Goal: Transaction & Acquisition: Purchase product/service

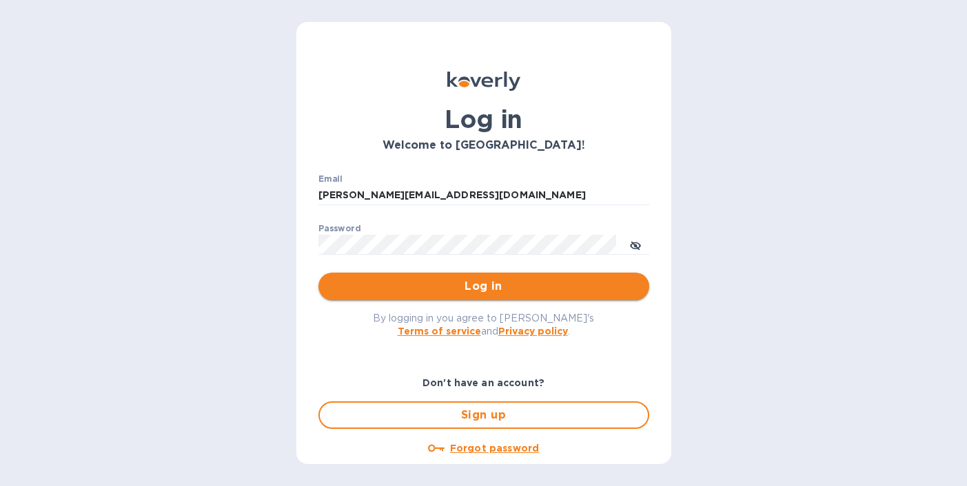
click at [482, 289] on span "Log in" at bounding box center [483, 286] width 309 height 17
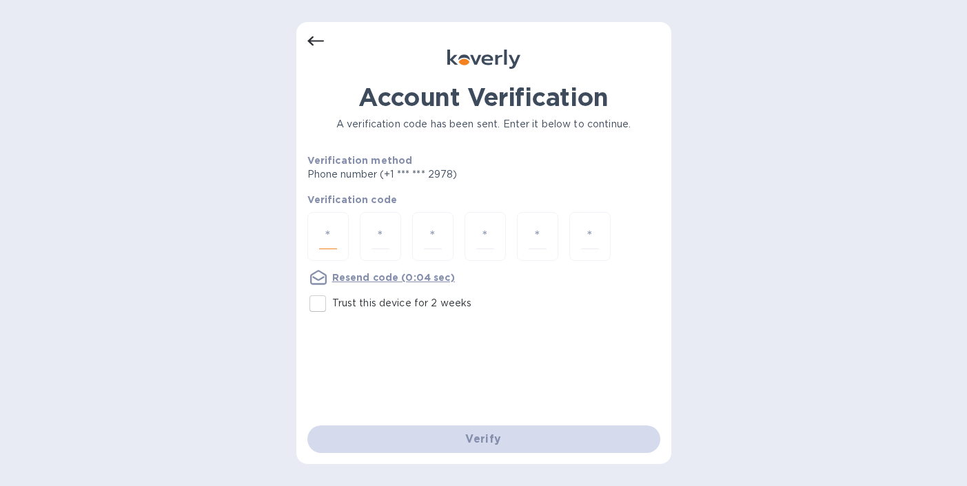
click at [326, 236] on input "number" at bounding box center [328, 236] width 18 height 25
type input "7"
type input "4"
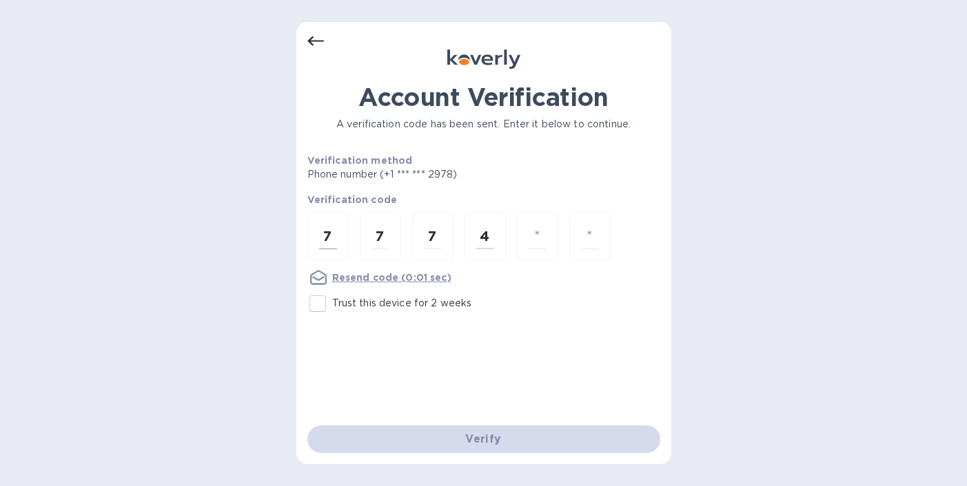
type input "6"
type input "9"
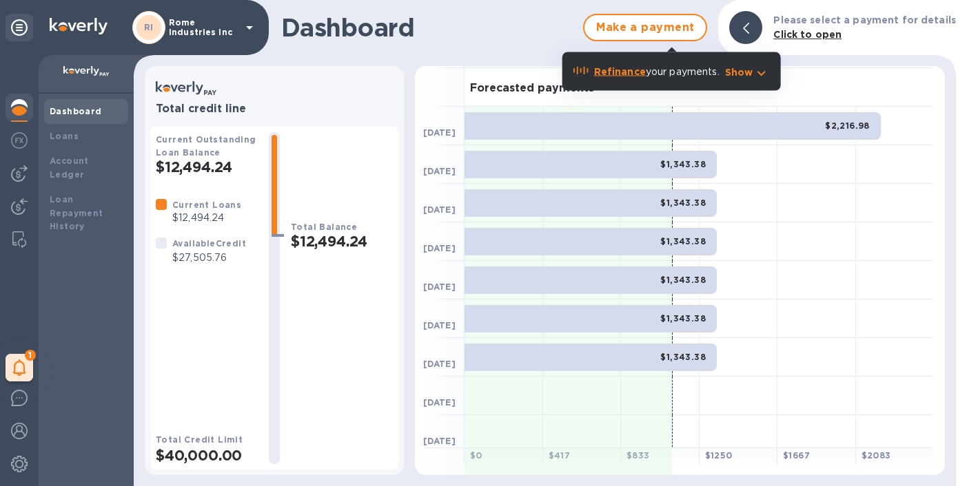
scroll to position [31, 0]
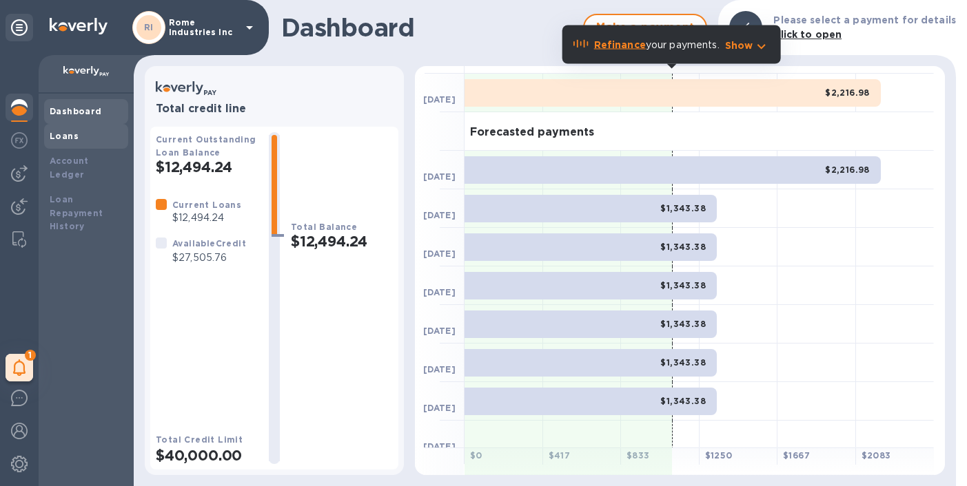
click at [68, 136] on b "Loans" at bounding box center [64, 136] width 29 height 10
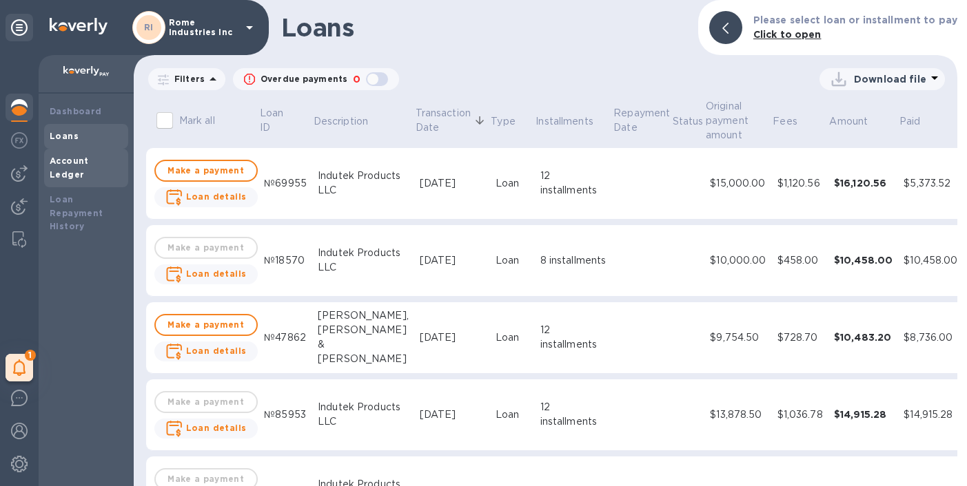
click at [76, 167] on div "Account Ledger" at bounding box center [86, 168] width 73 height 28
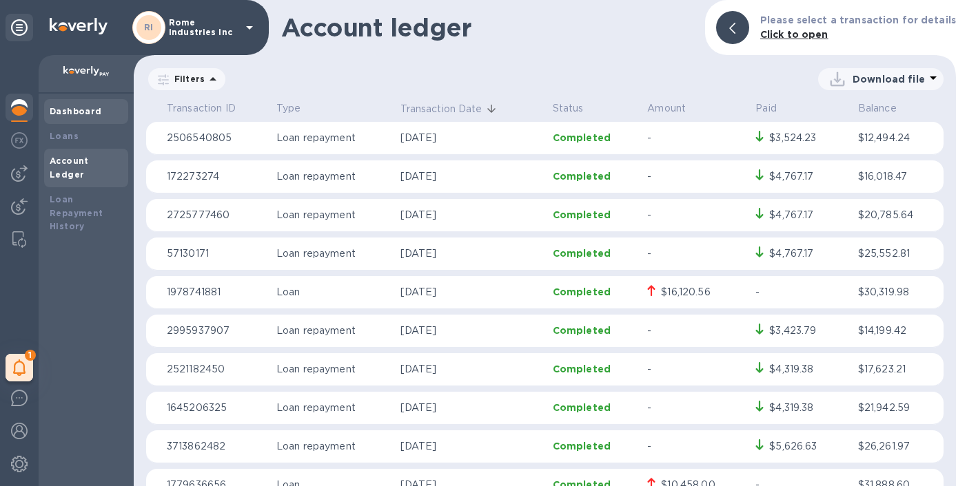
click at [70, 111] on b "Dashboard" at bounding box center [76, 111] width 52 height 10
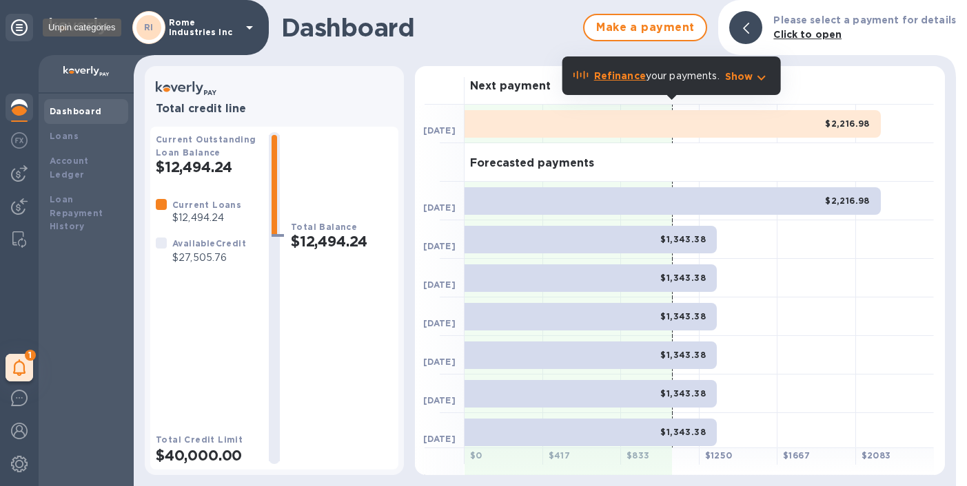
click at [21, 32] on icon at bounding box center [19, 27] width 17 height 17
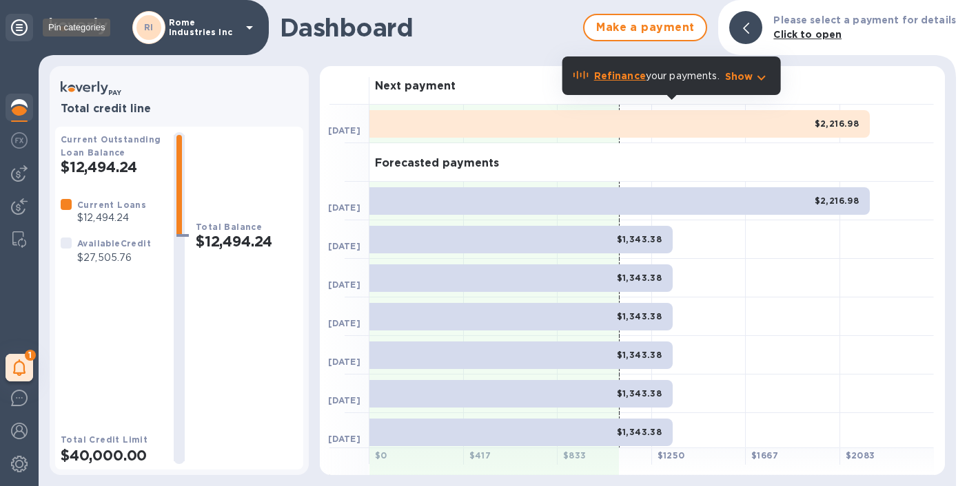
click at [21, 32] on icon at bounding box center [19, 27] width 17 height 17
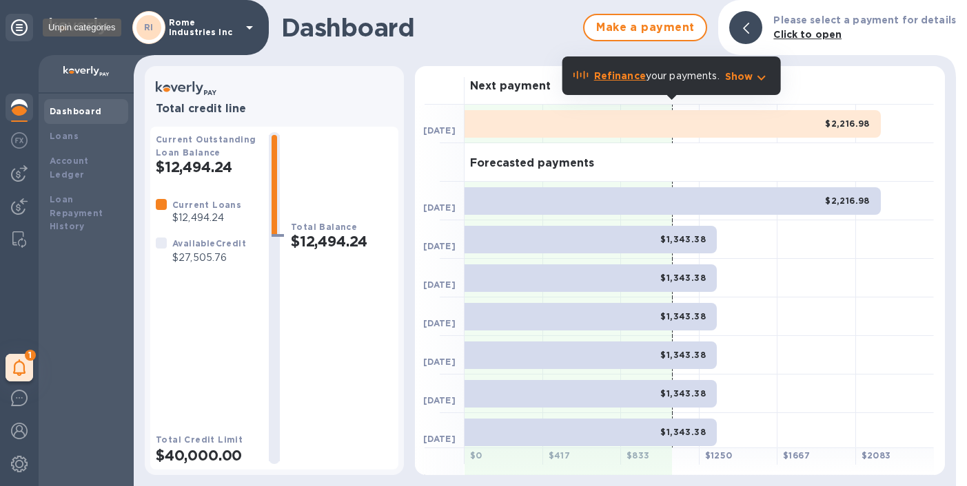
click at [23, 32] on icon at bounding box center [19, 27] width 17 height 17
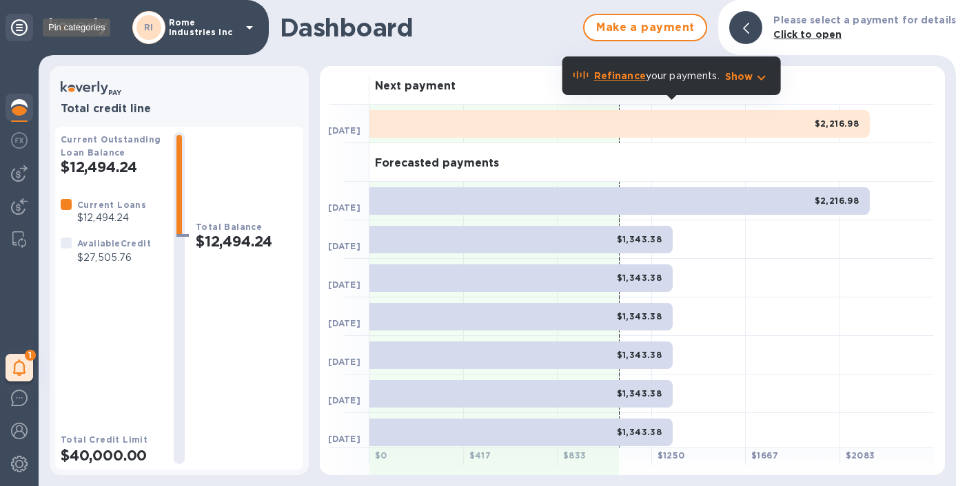
click at [23, 32] on icon at bounding box center [19, 27] width 17 height 17
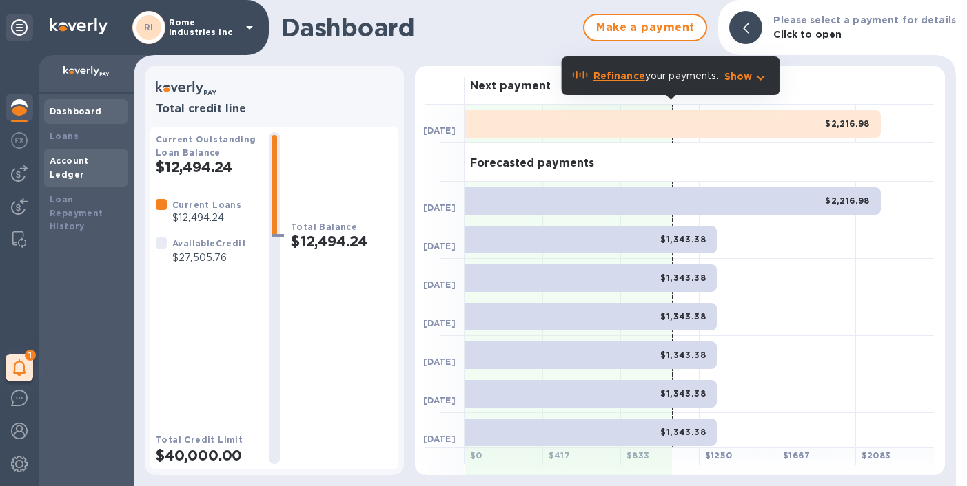
click at [64, 158] on b "Account Ledger" at bounding box center [69, 168] width 39 height 24
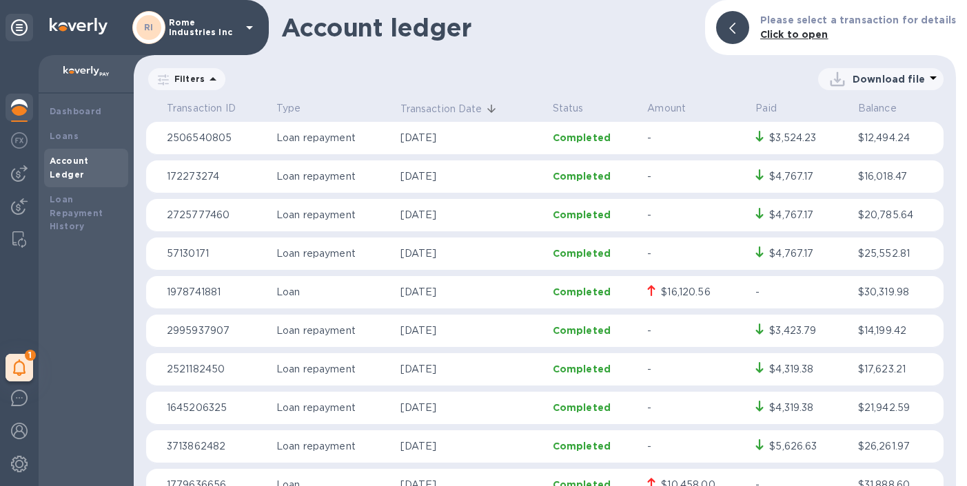
click at [194, 37] on p "Rome Industries Inc" at bounding box center [203, 27] width 69 height 19
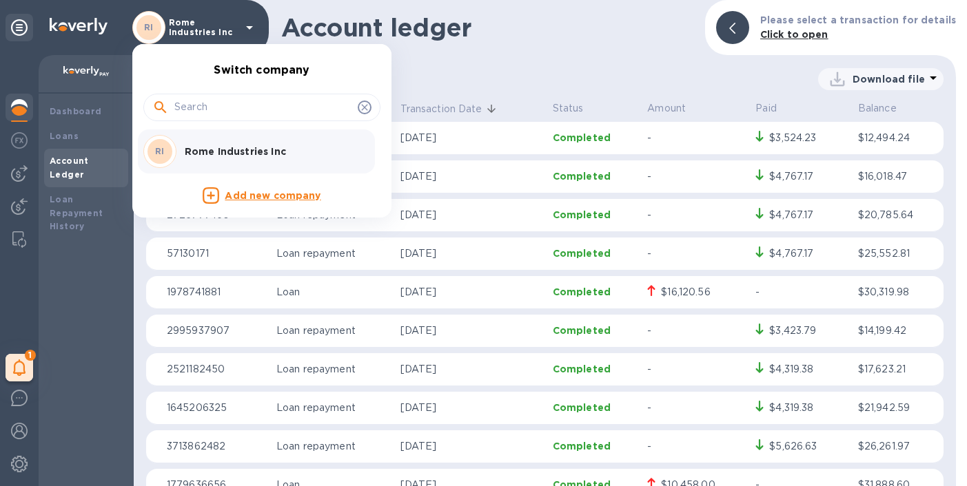
click at [70, 206] on div at bounding box center [483, 243] width 967 height 486
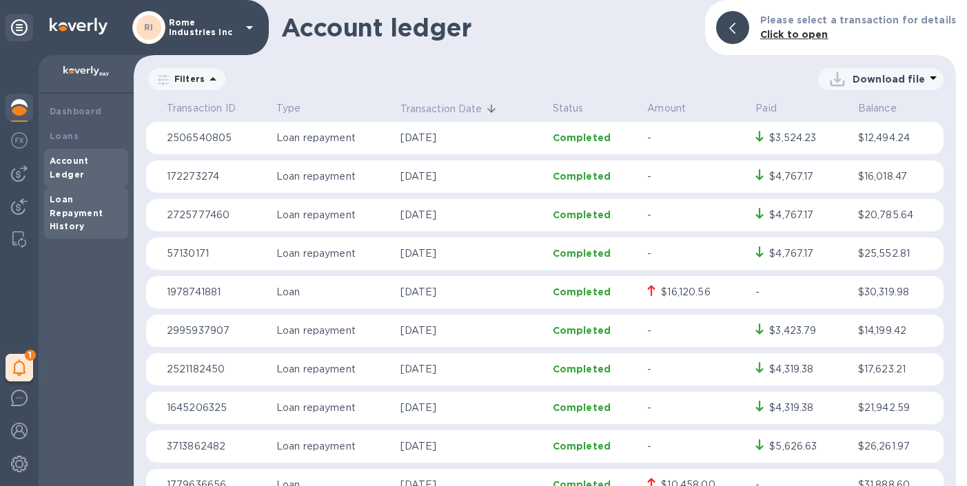
click at [78, 199] on b "Loan Repayment History" at bounding box center [77, 213] width 54 height 38
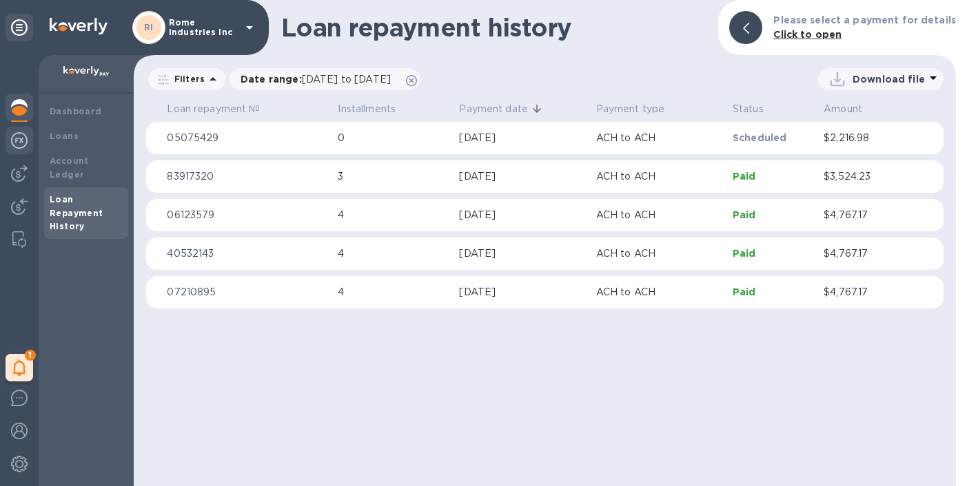
click at [17, 144] on img at bounding box center [19, 140] width 17 height 17
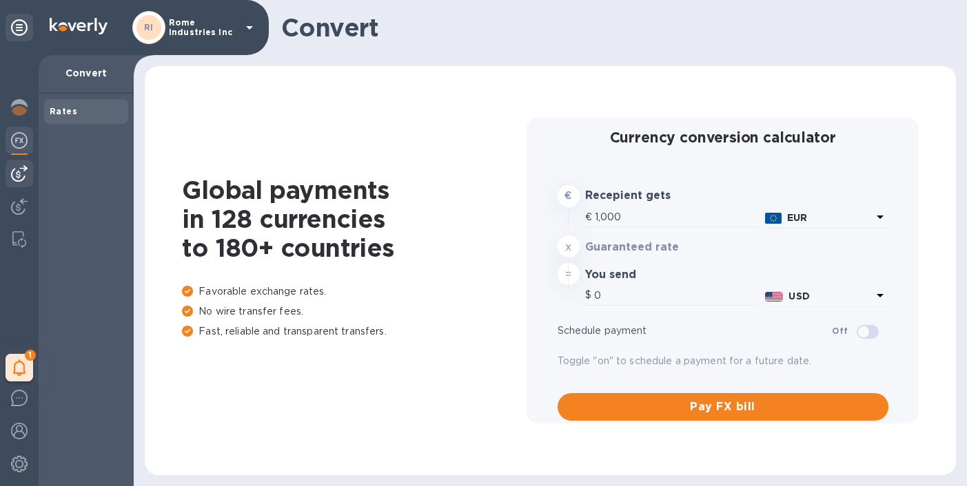
type input "1,167.62"
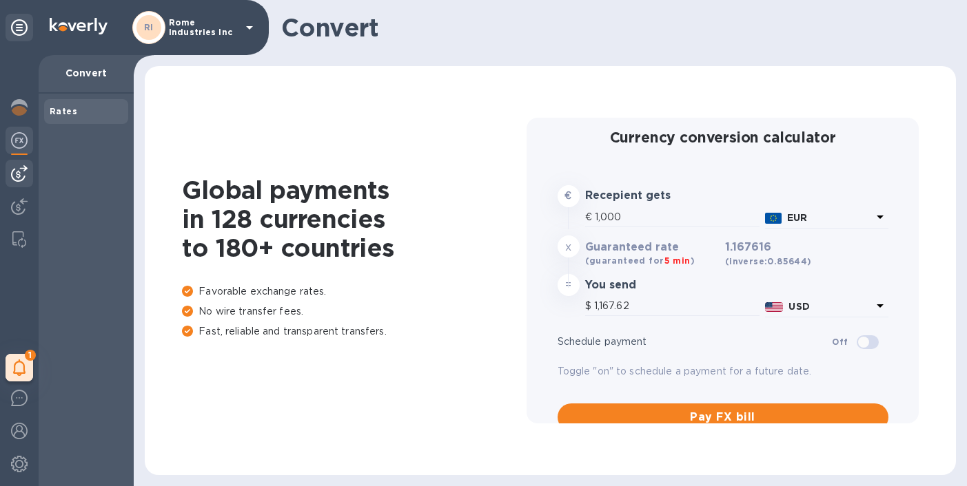
click at [16, 174] on img at bounding box center [19, 173] width 17 height 17
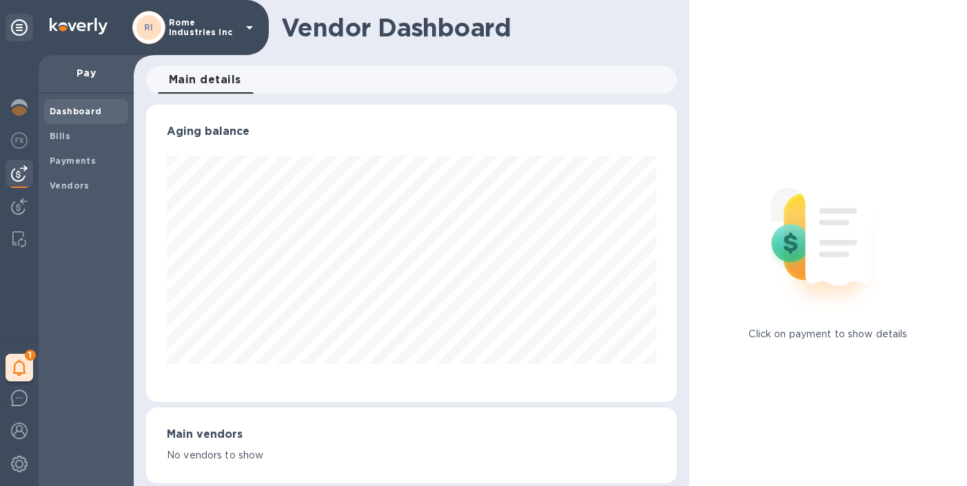
scroll to position [10, 0]
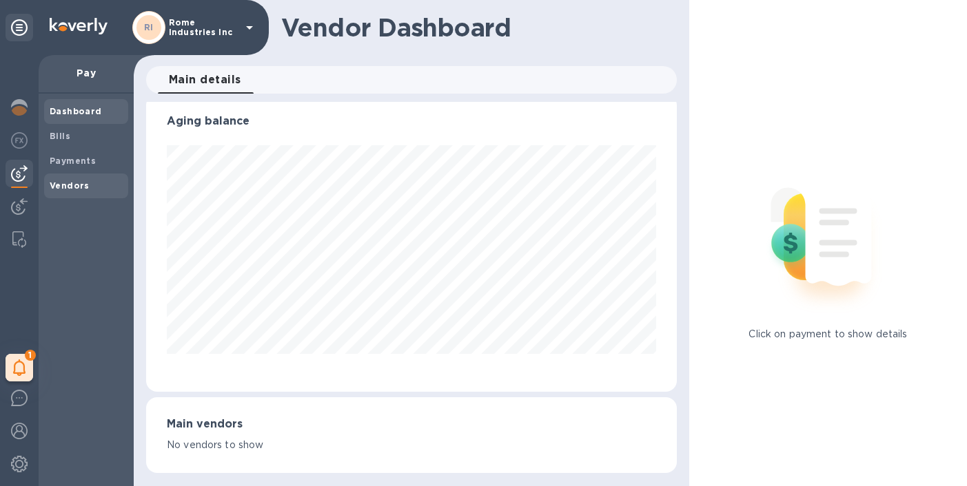
click at [65, 183] on b "Vendors" at bounding box center [70, 185] width 40 height 10
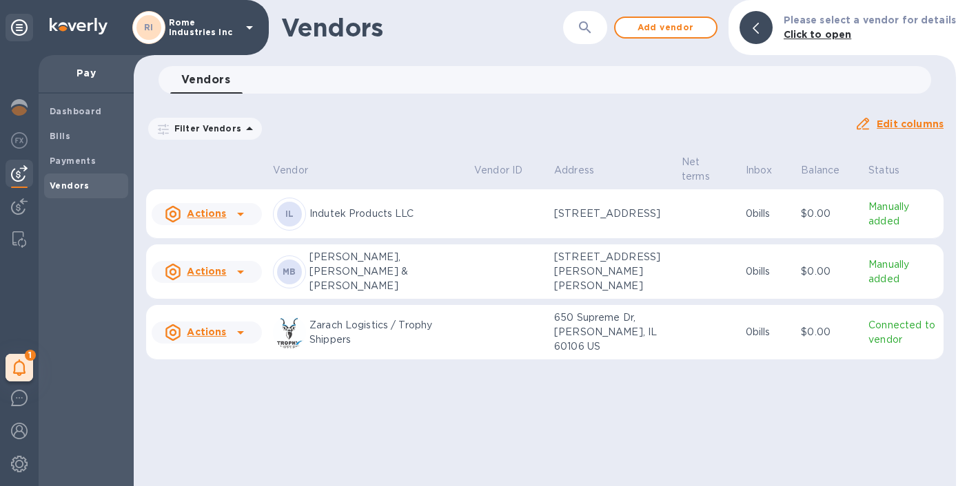
click at [240, 215] on icon at bounding box center [240, 214] width 17 height 17
click at [229, 274] on b "Add new bill" at bounding box center [222, 272] width 64 height 11
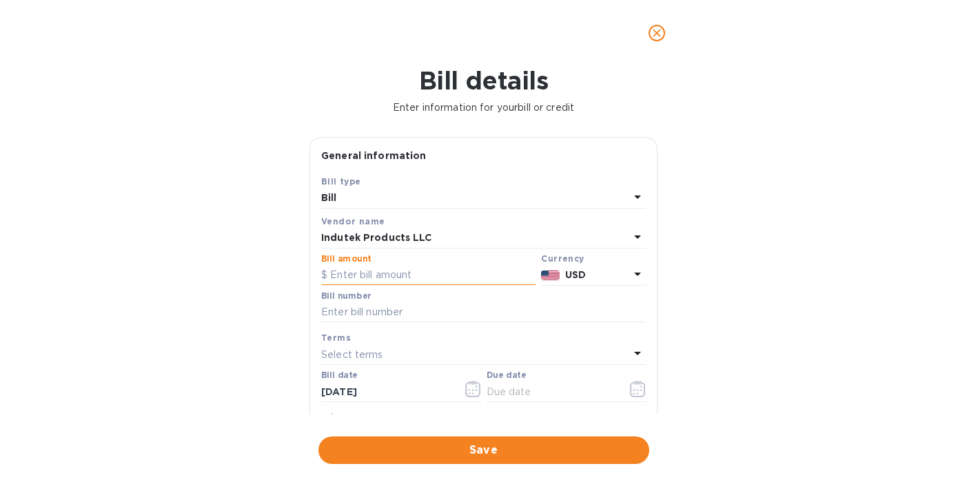
click at [398, 271] on input "text" at bounding box center [428, 275] width 214 height 21
type input "10,000"
click at [364, 309] on input "text" at bounding box center [483, 312] width 324 height 21
type input "16765a"
click at [340, 276] on input "10,000" at bounding box center [432, 275] width 205 height 21
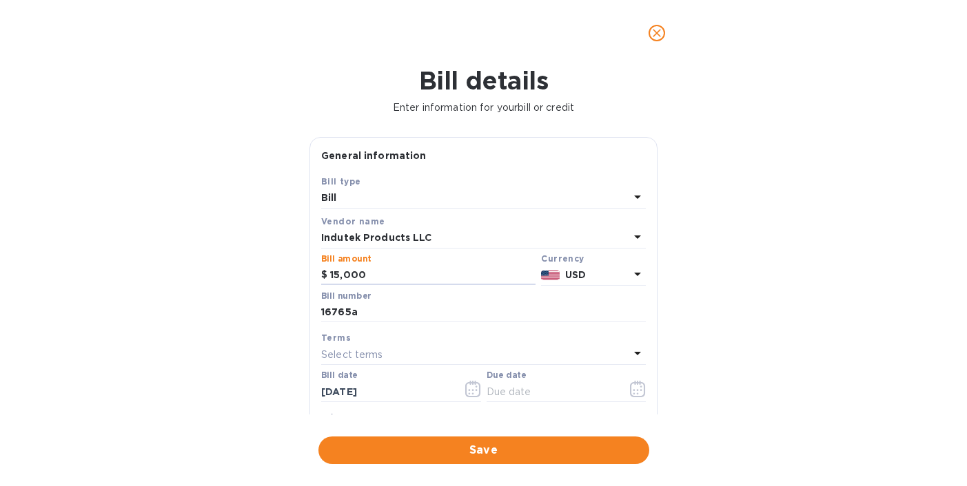
type input "15,000"
click at [411, 349] on div "Select terms" at bounding box center [475, 354] width 308 height 19
click at [458, 391] on input "text" at bounding box center [484, 393] width 243 height 21
click at [617, 394] on icon at bounding box center [618, 393] width 11 height 11
click at [617, 391] on icon at bounding box center [618, 393] width 11 height 11
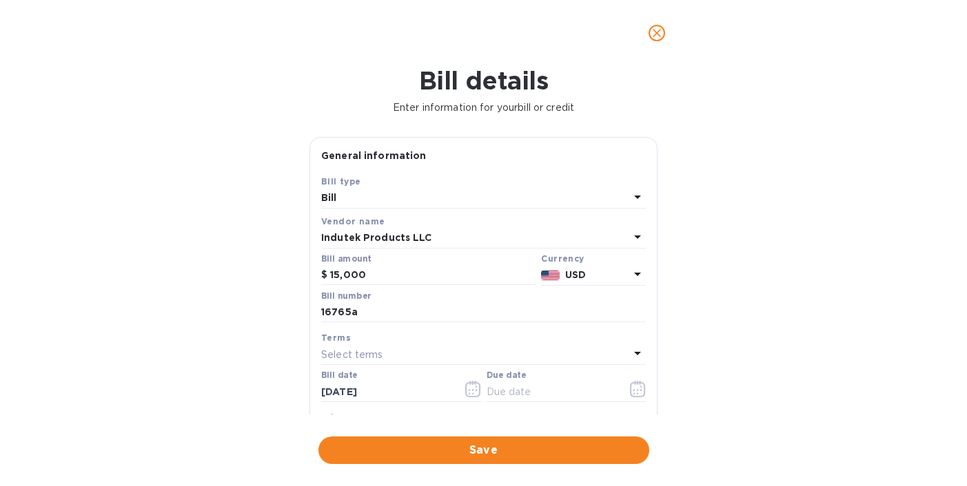
click at [705, 332] on div "Bill details Enter information for your bill or credit General information Save…" at bounding box center [483, 276] width 967 height 420
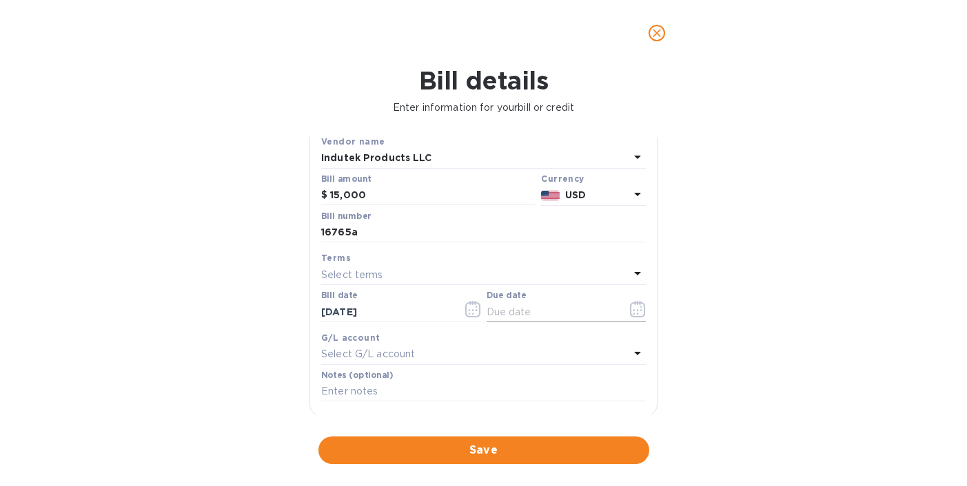
scroll to position [88, 0]
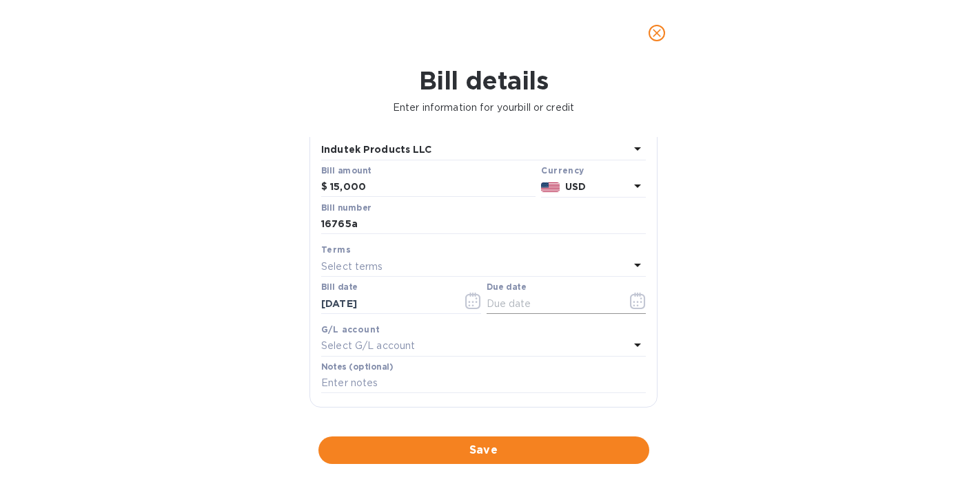
click at [639, 302] on icon "button" at bounding box center [638, 301] width 16 height 17
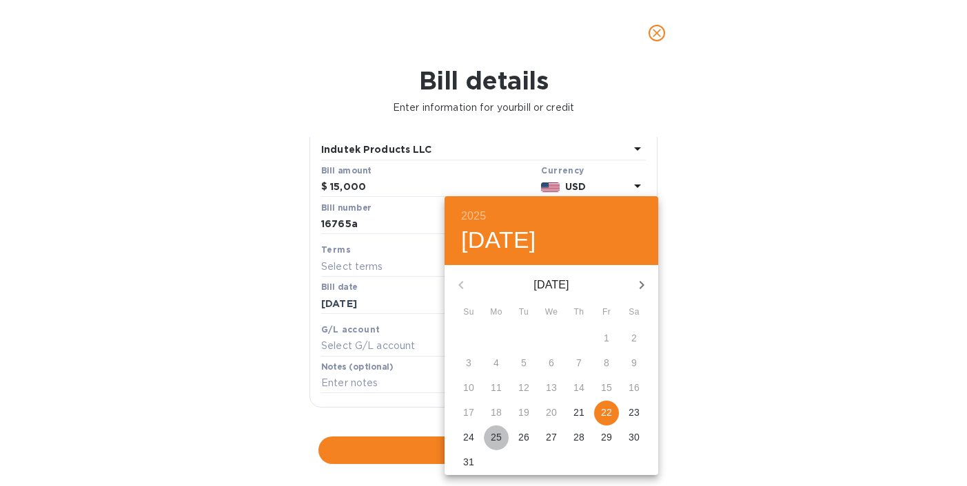
click at [497, 435] on p "25" at bounding box center [495, 438] width 11 height 14
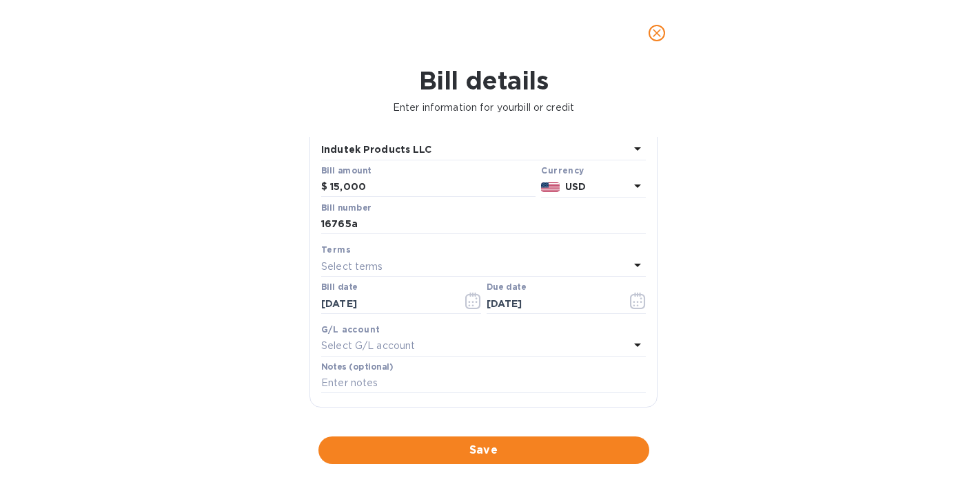
click at [639, 269] on icon at bounding box center [637, 265] width 17 height 17
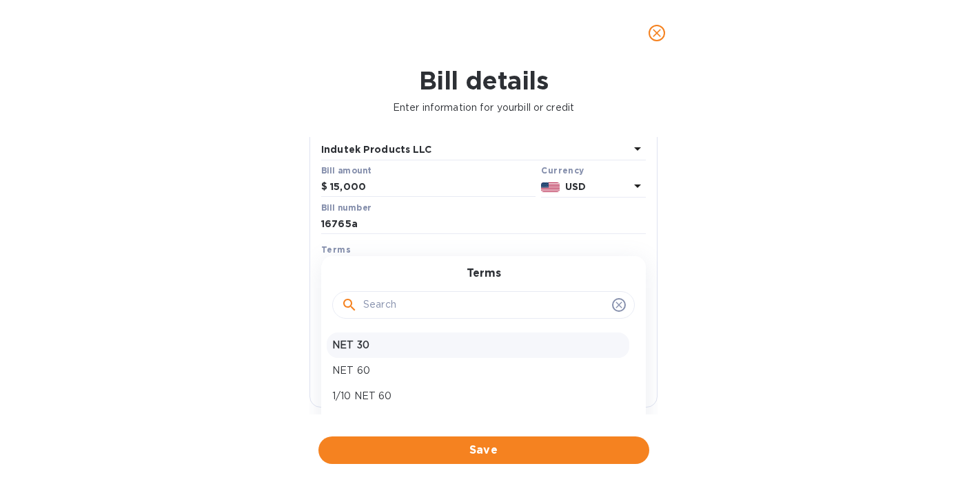
click at [407, 350] on p "NET 30" at bounding box center [477, 345] width 291 height 14
type input "[DATE]"
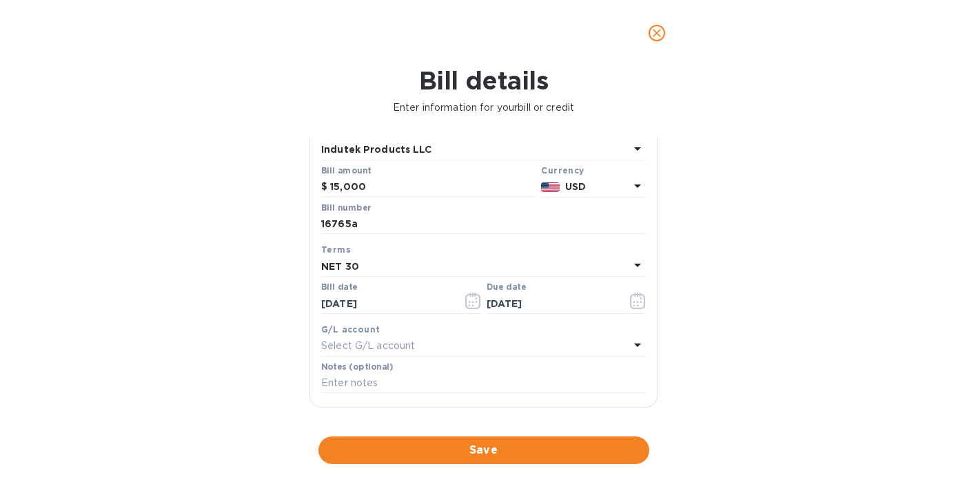
click at [676, 350] on div "Bill details Enter information for your bill or credit General information Save…" at bounding box center [483, 276] width 967 height 420
click at [482, 450] on span "Save" at bounding box center [483, 450] width 309 height 17
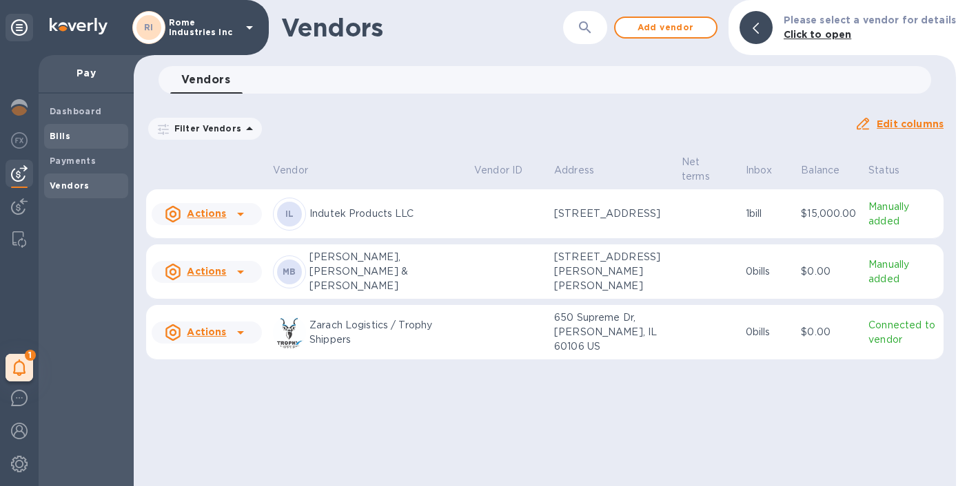
click at [70, 134] on span "Bills" at bounding box center [86, 137] width 73 height 14
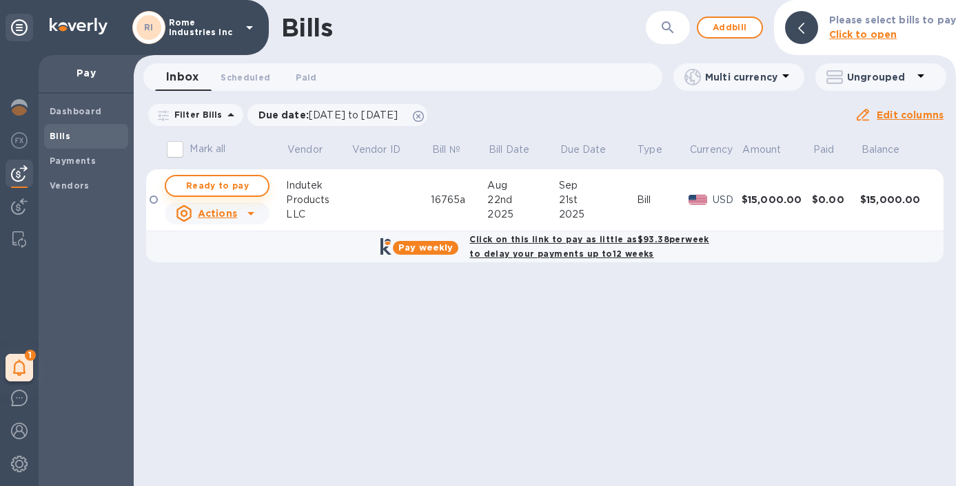
click at [220, 183] on span "Ready to pay" at bounding box center [217, 186] width 80 height 17
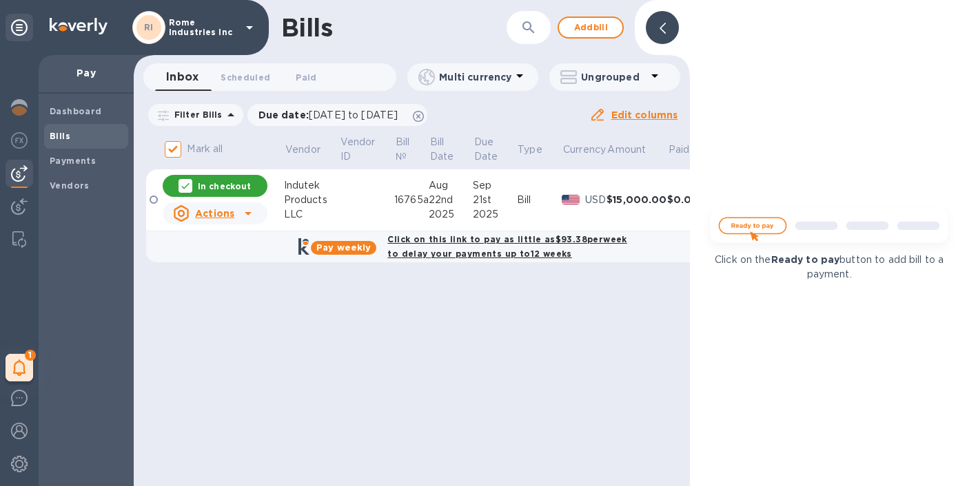
checkbox input "true"
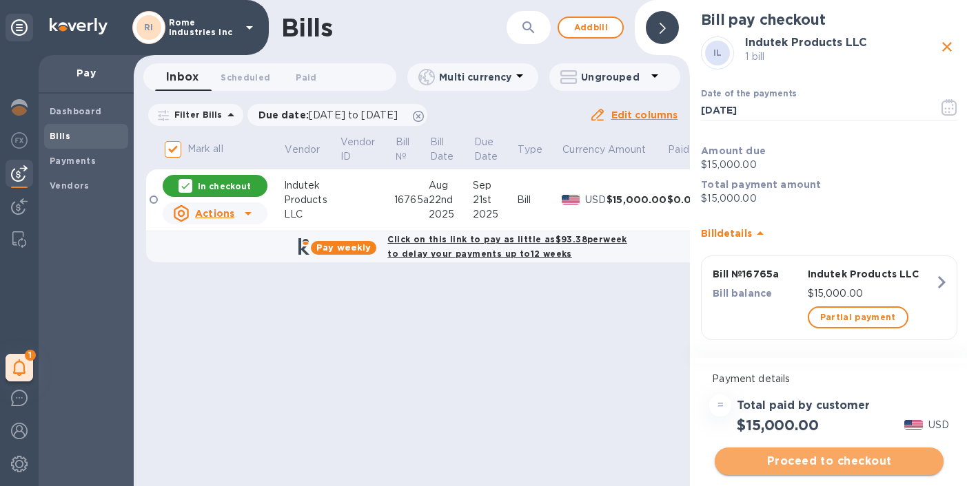
click at [829, 460] on span "Proceed to checkout" at bounding box center [828, 461] width 207 height 17
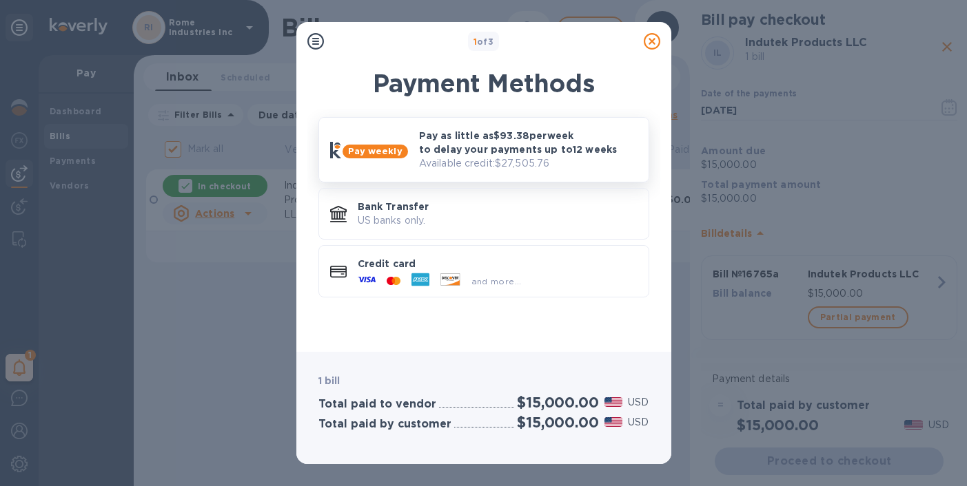
click at [518, 154] on p "Pay as little as $93.38 per week to delay your payments up to 12 weeks" at bounding box center [528, 143] width 218 height 28
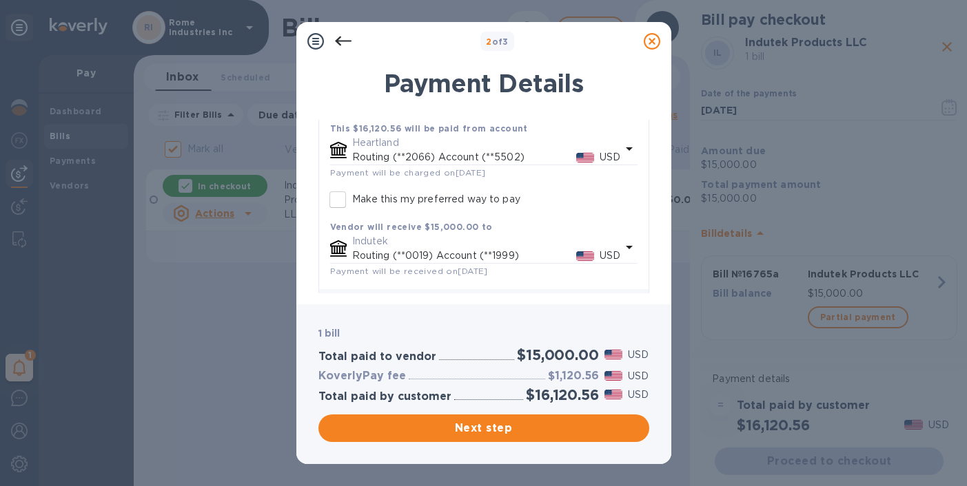
scroll to position [339, 0]
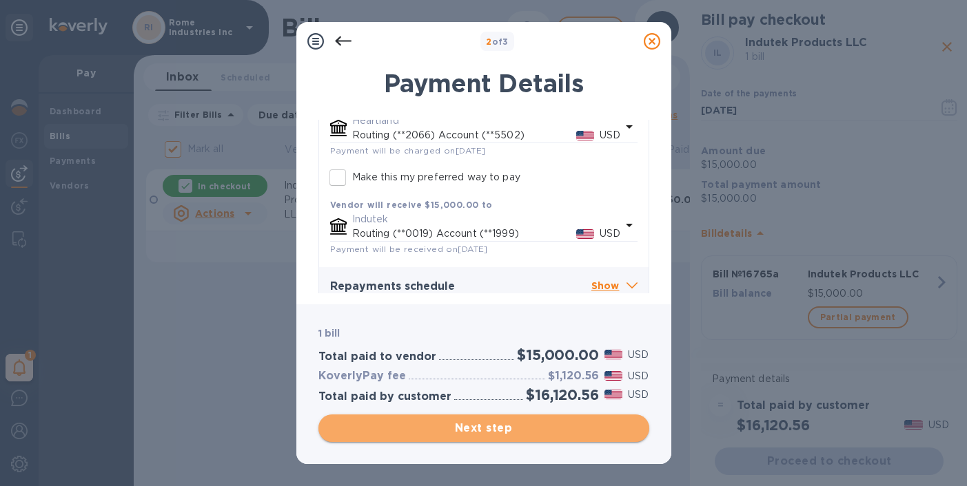
click at [486, 429] on span "Next step" at bounding box center [483, 428] width 309 height 17
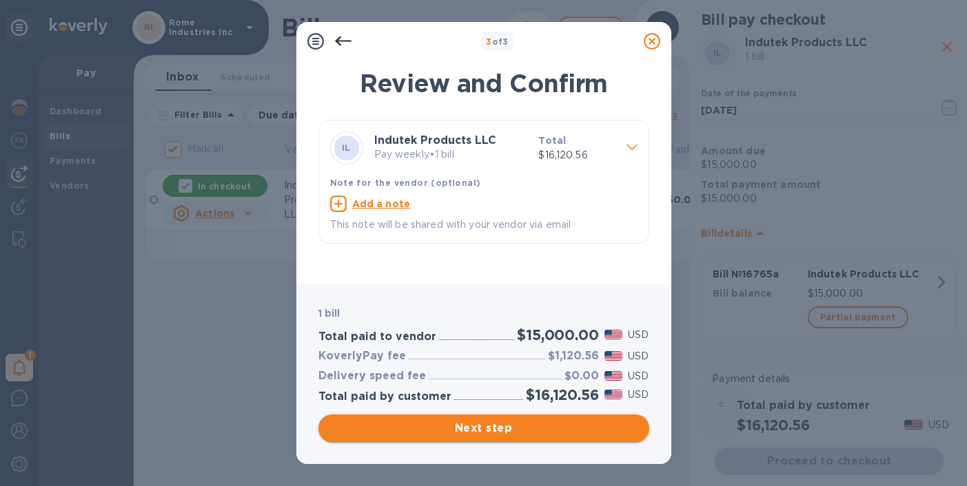
click at [497, 426] on span "Next step" at bounding box center [483, 428] width 309 height 17
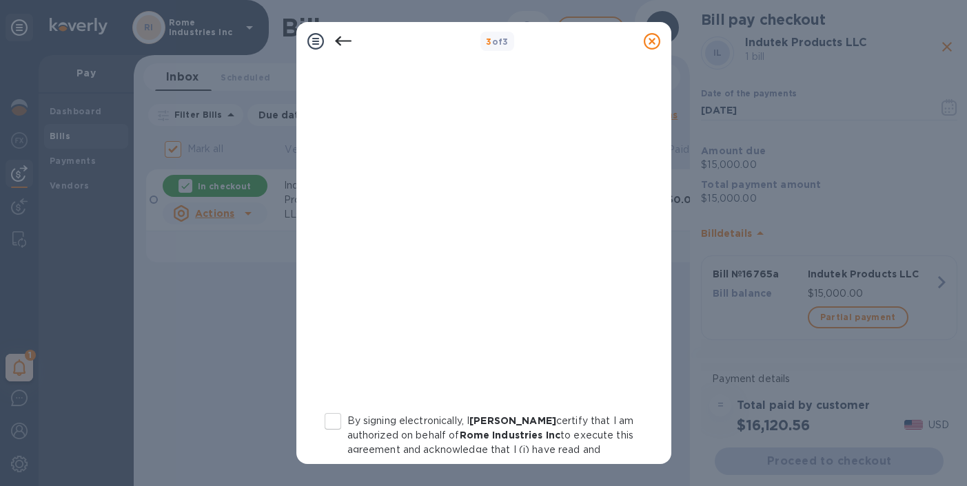
scroll to position [284, 0]
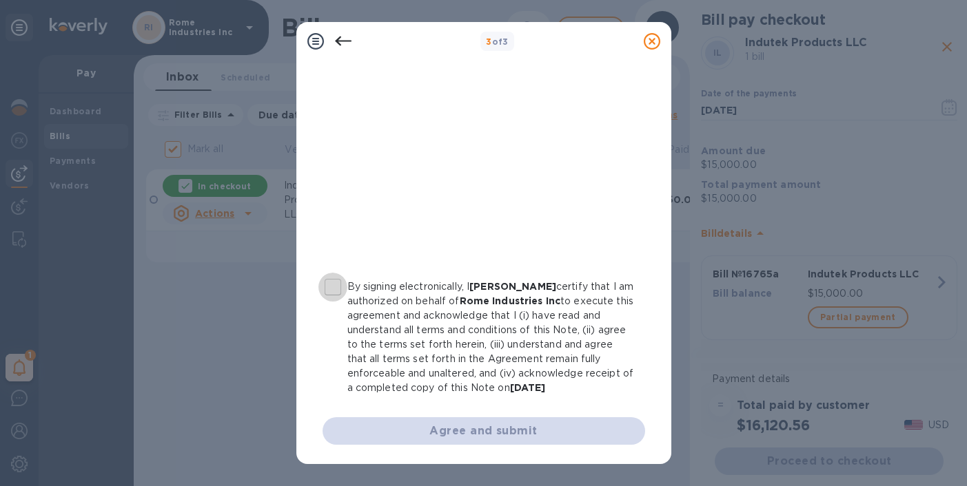
click at [333, 289] on input "By signing electronically, I [PERSON_NAME] certify that I am authorized on beha…" at bounding box center [332, 287] width 29 height 29
checkbox input "true"
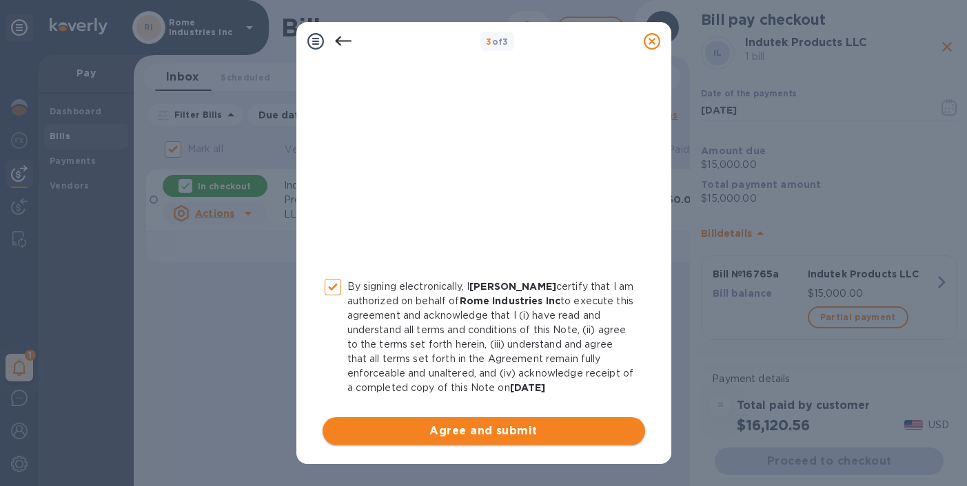
click at [486, 435] on span "Agree and submit" at bounding box center [483, 431] width 300 height 17
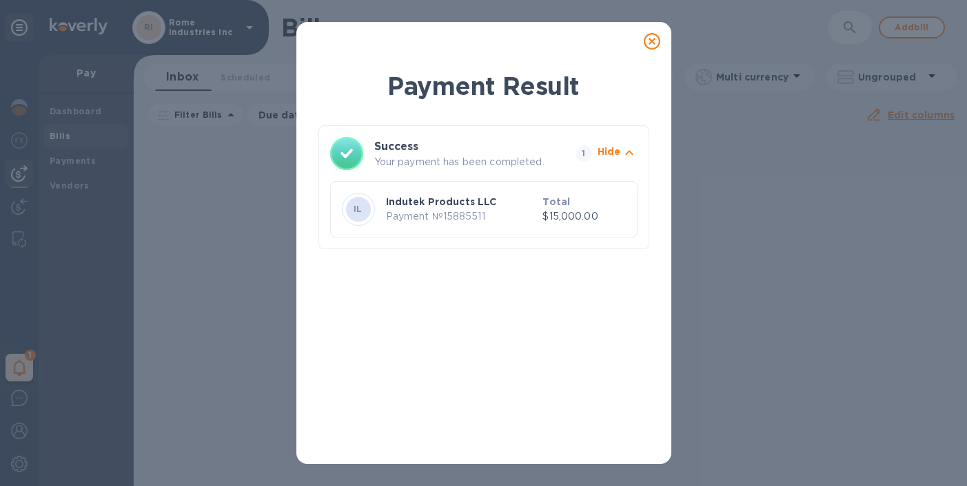
scroll to position [0, 0]
click at [650, 41] on icon at bounding box center [651, 41] width 17 height 17
